Goal: Transaction & Acquisition: Purchase product/service

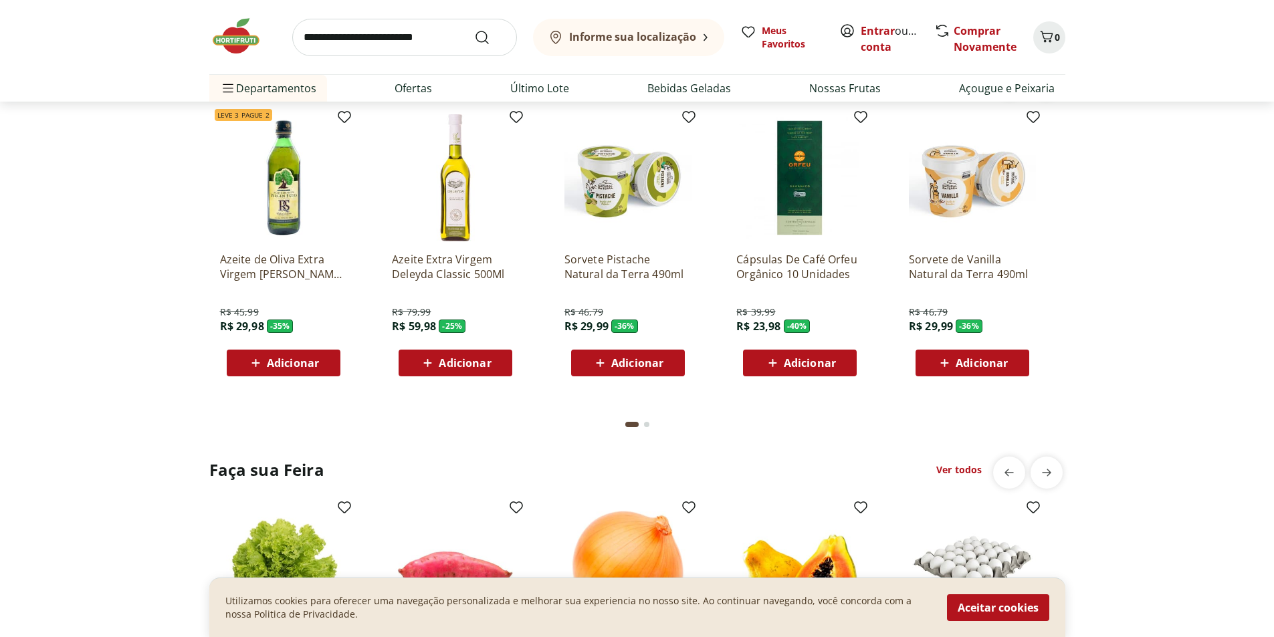
scroll to position [1137, 0]
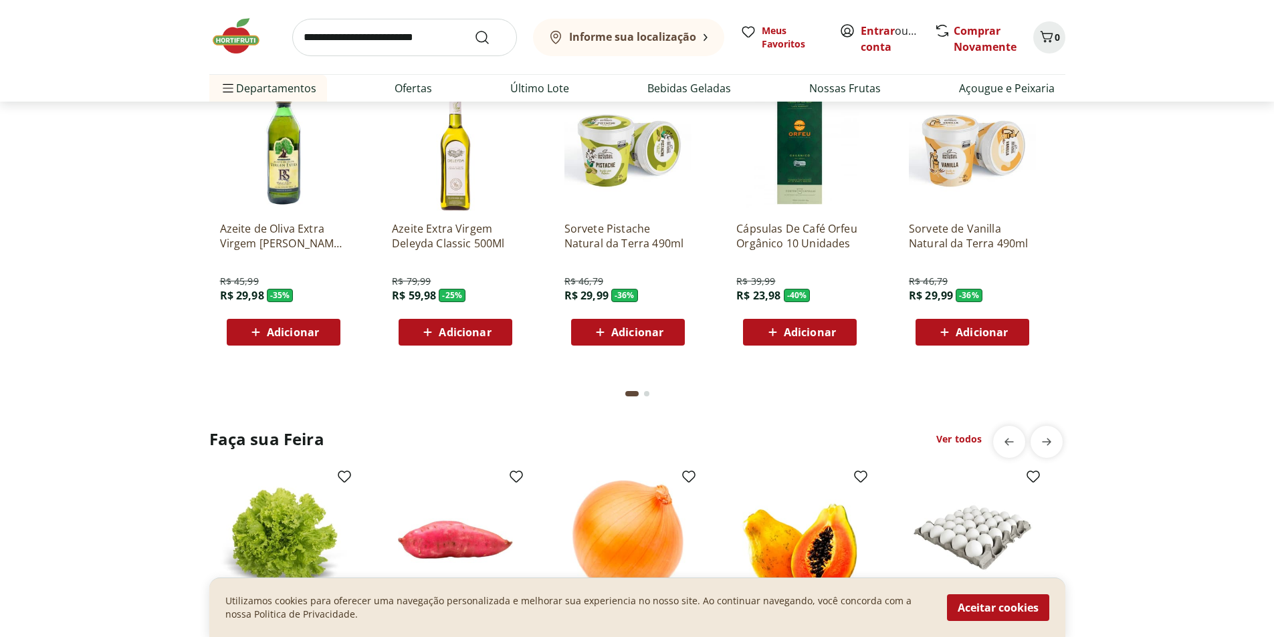
click at [280, 333] on span "Adicionar" at bounding box center [293, 332] width 52 height 11
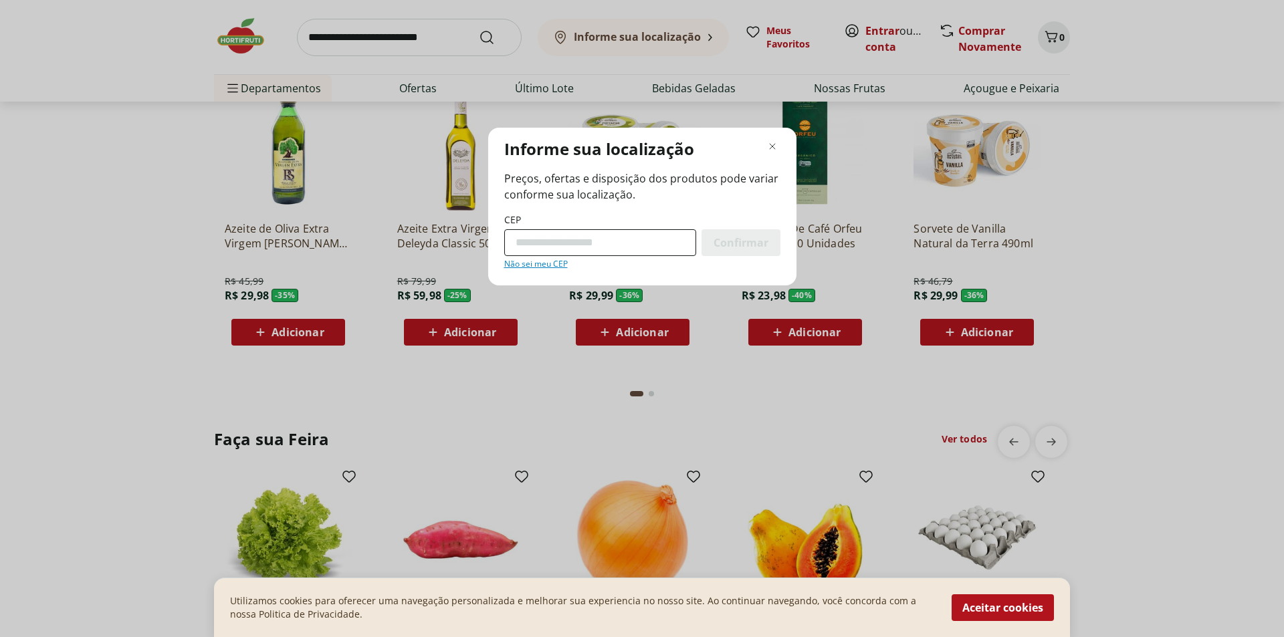
click at [560, 246] on input "CEP" at bounding box center [600, 242] width 192 height 27
type input "*********"
click at [732, 240] on span "Confirmar" at bounding box center [741, 242] width 55 height 11
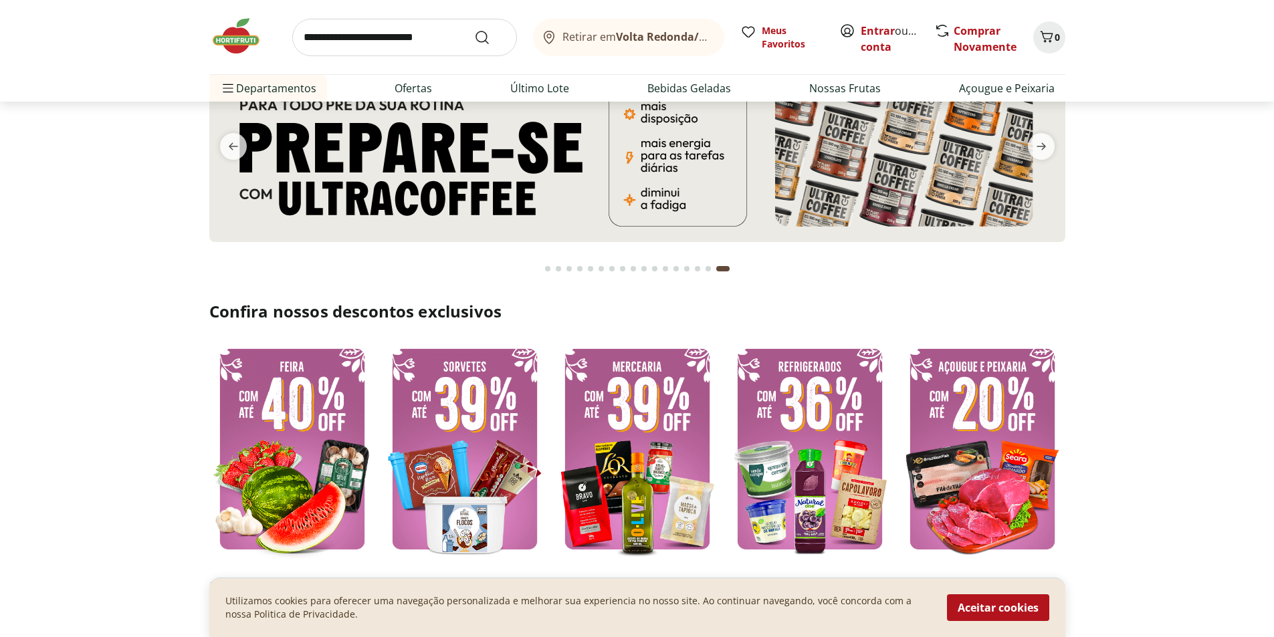
scroll to position [138, 0]
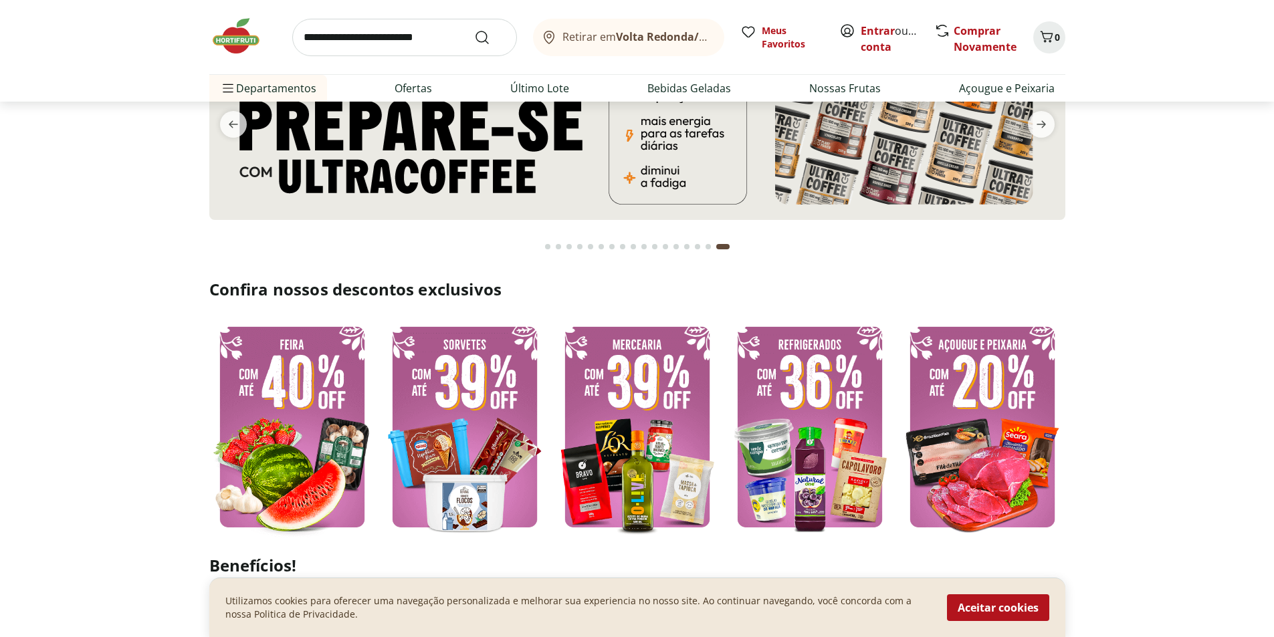
click at [365, 444] on img at bounding box center [292, 426] width 166 height 221
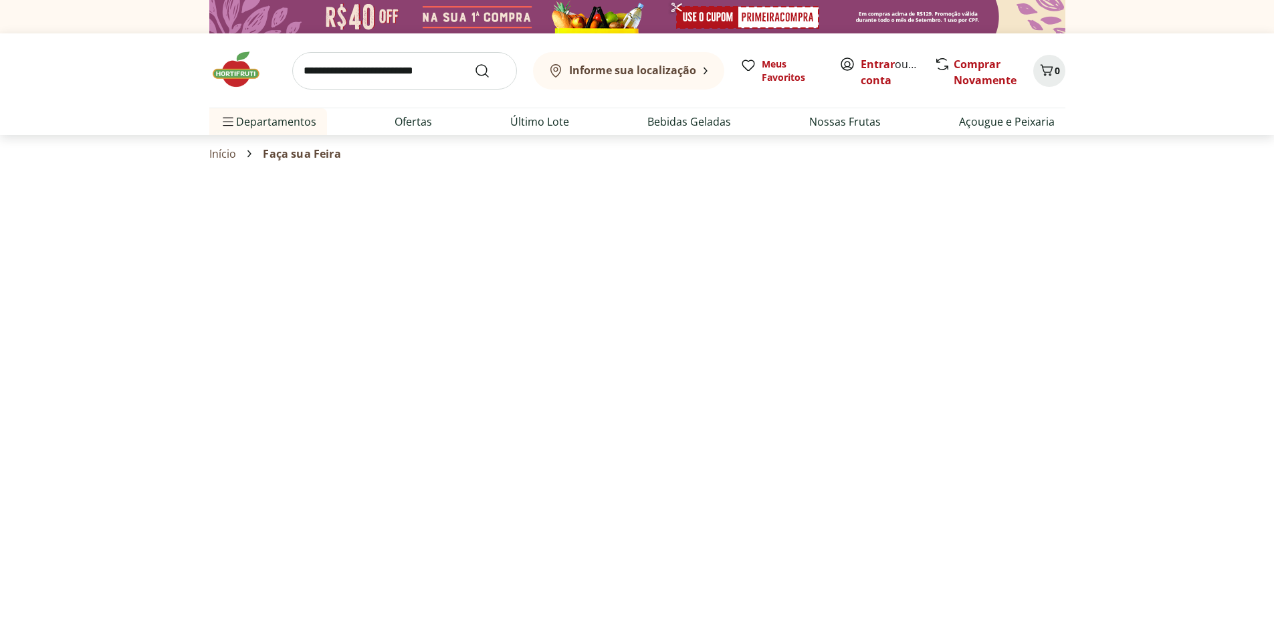
select select "**********"
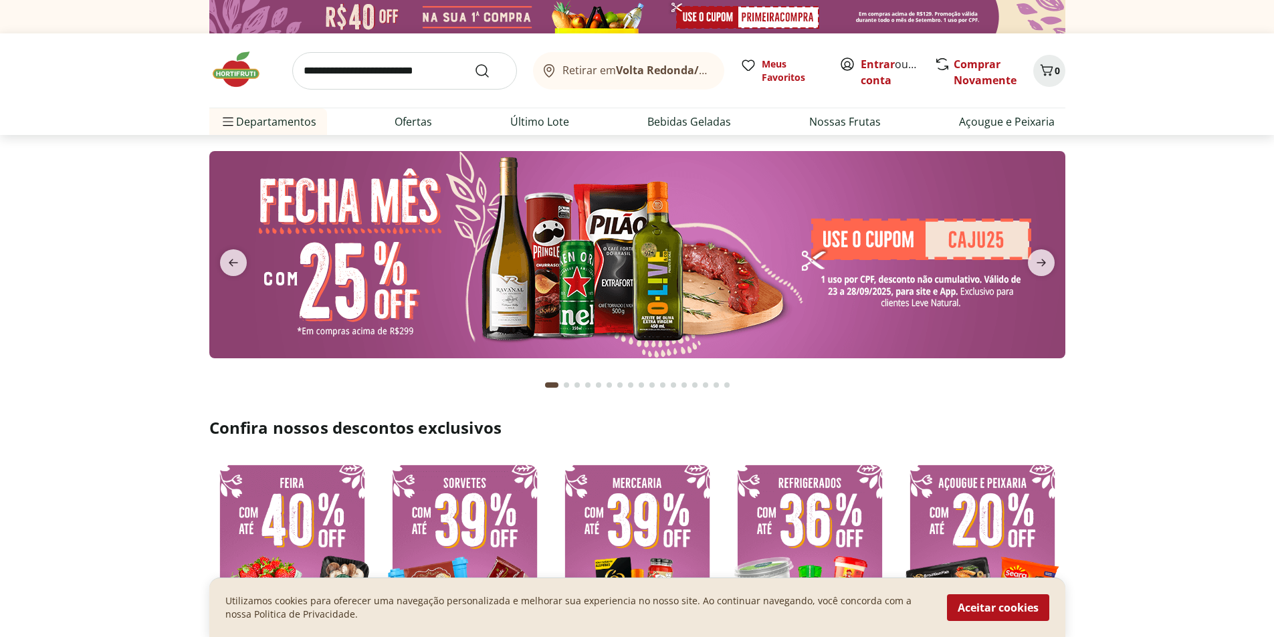
click at [870, 250] on img at bounding box center [637, 254] width 856 height 207
click at [676, 258] on img at bounding box center [637, 254] width 856 height 207
click at [876, 256] on img at bounding box center [637, 254] width 856 height 207
click at [1035, 268] on icon "next" at bounding box center [1041, 263] width 16 height 16
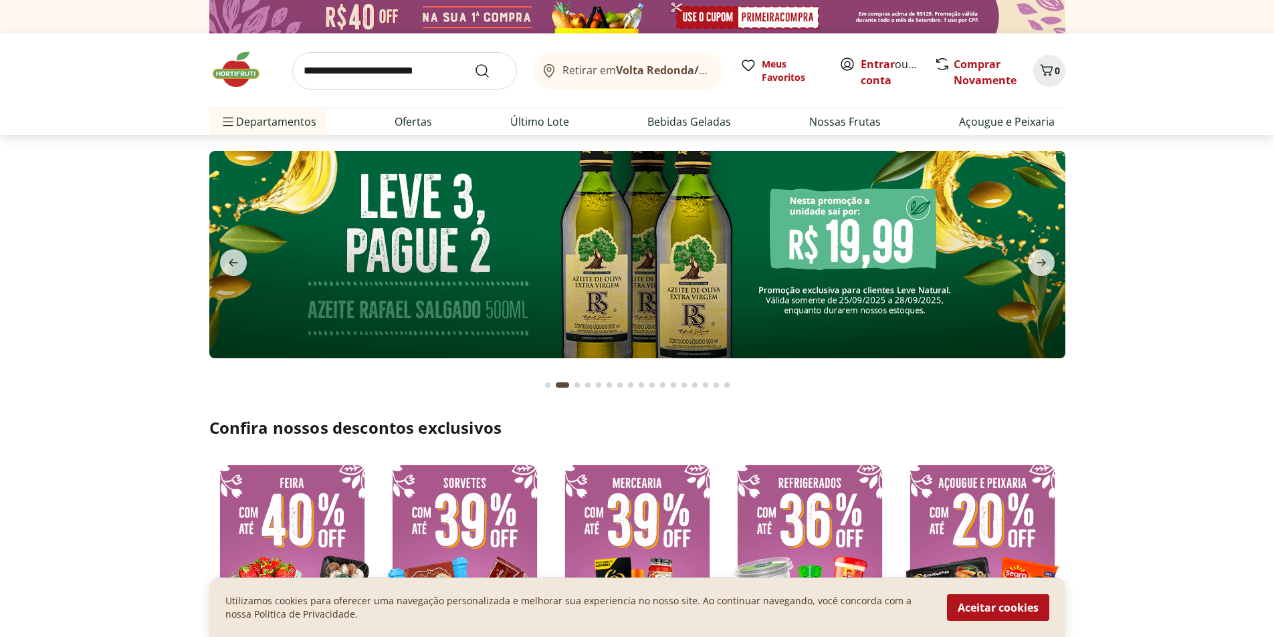
click at [839, 241] on img at bounding box center [637, 254] width 856 height 207
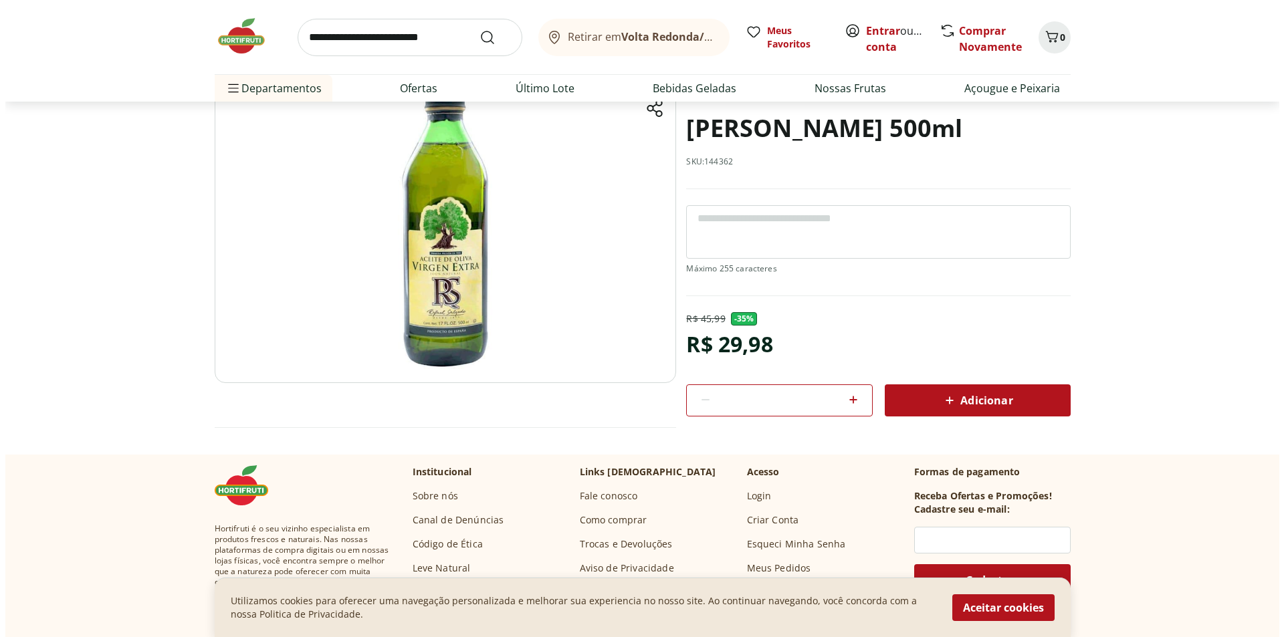
scroll to position [134, 0]
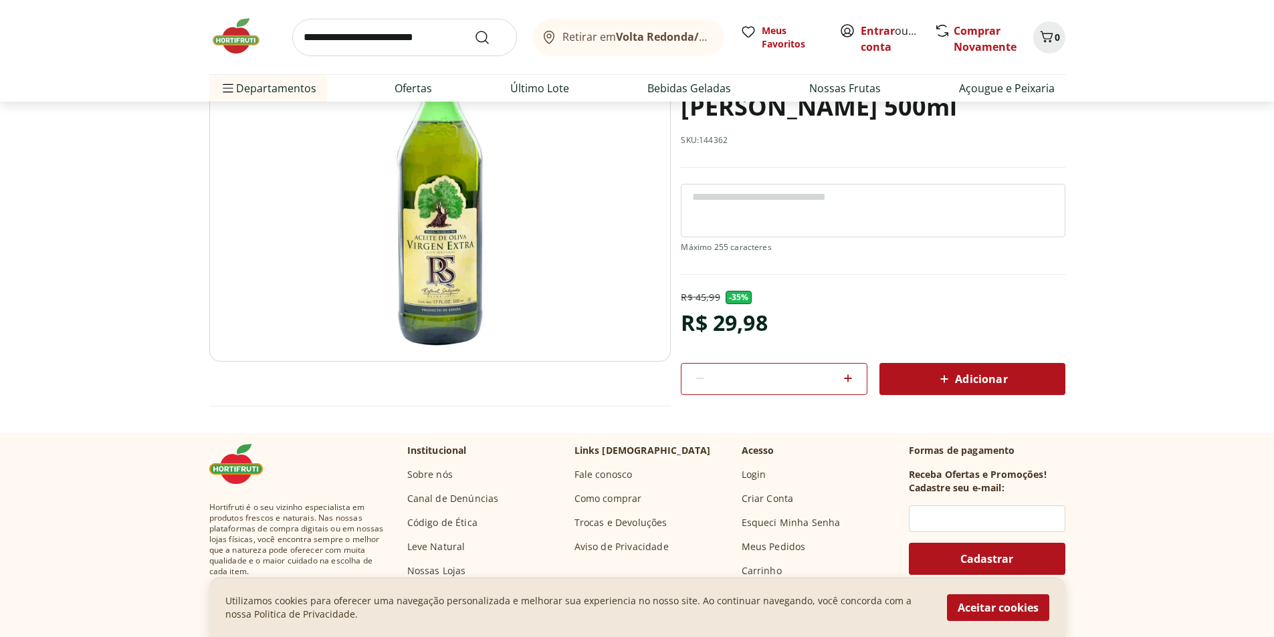
click at [850, 380] on icon at bounding box center [848, 379] width 16 height 16
type input "*"
click at [952, 380] on icon at bounding box center [944, 379] width 16 height 16
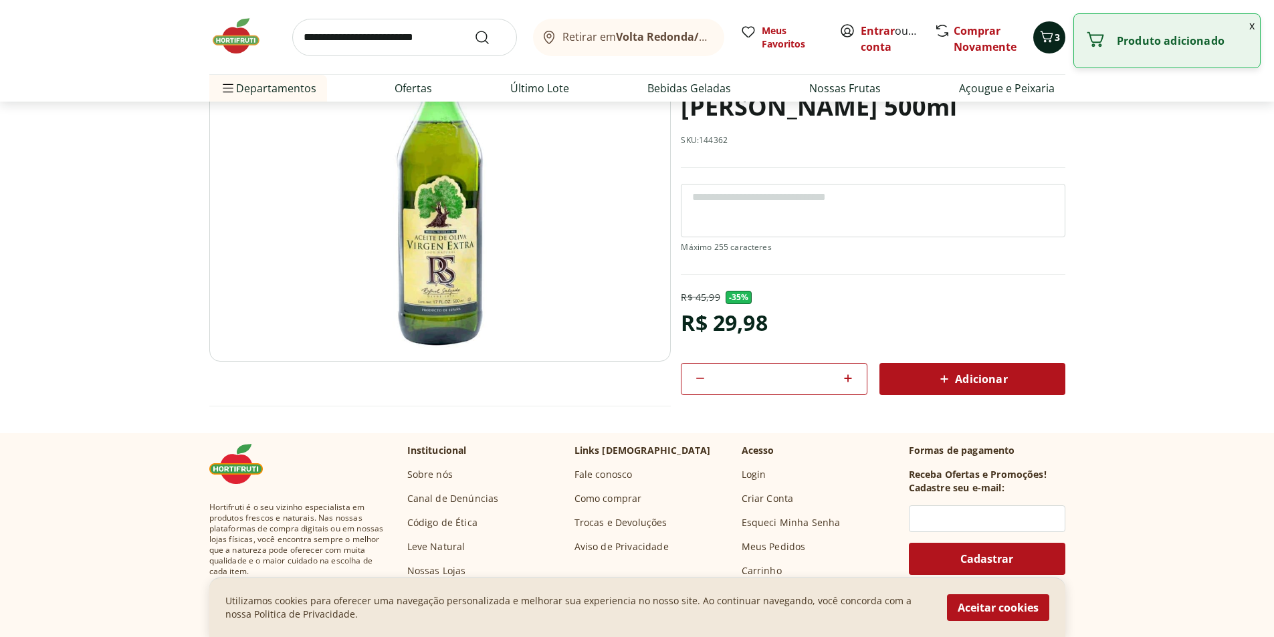
click at [1048, 37] on icon "Carrinho" at bounding box center [1047, 37] width 16 height 16
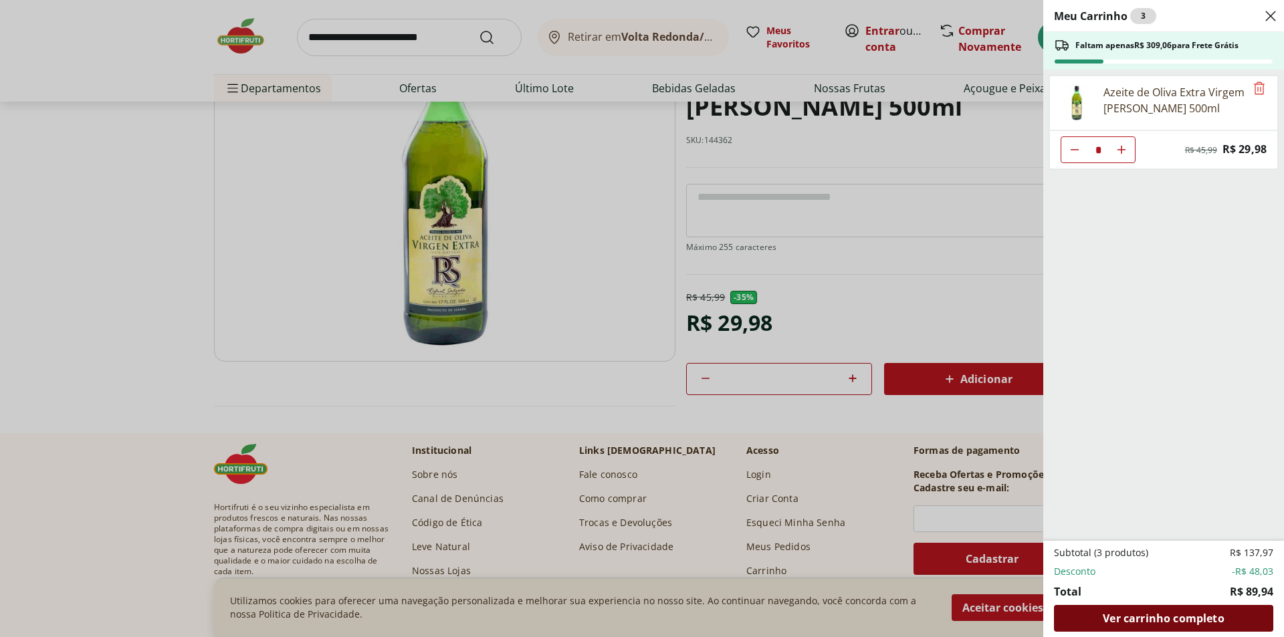
click at [1122, 608] on div "Ver carrinho completo" at bounding box center [1163, 618] width 219 height 27
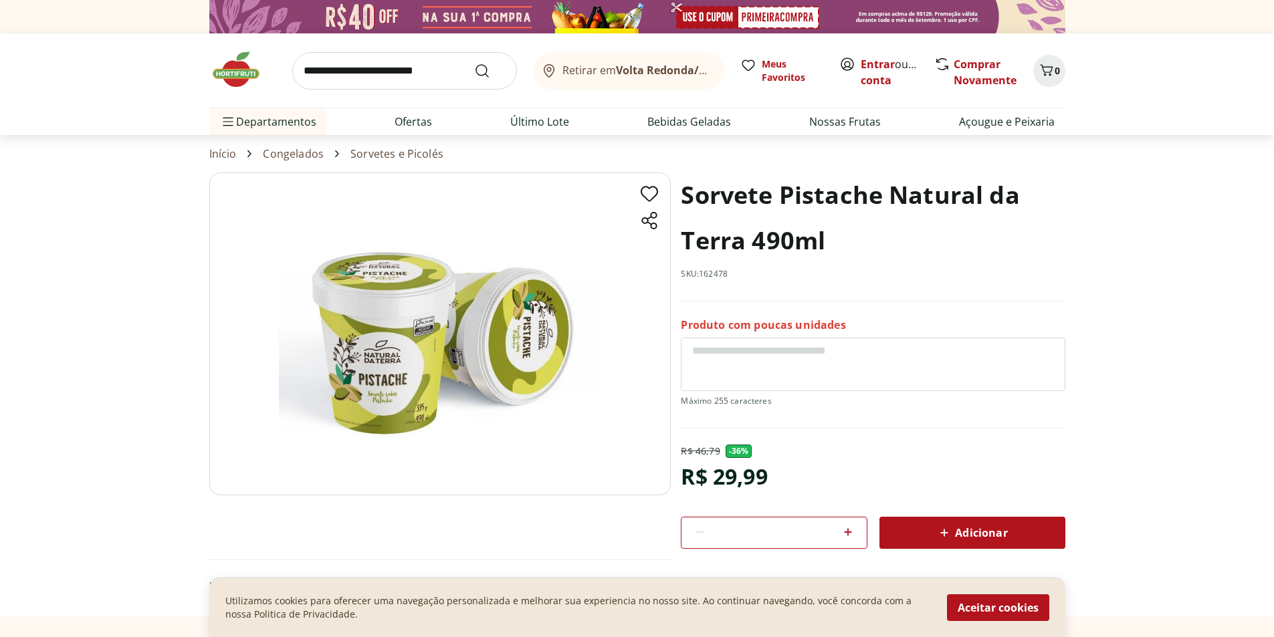
click at [409, 387] on img at bounding box center [440, 334] width 462 height 323
